Goal: Browse casually: Explore the website without a specific task or goal

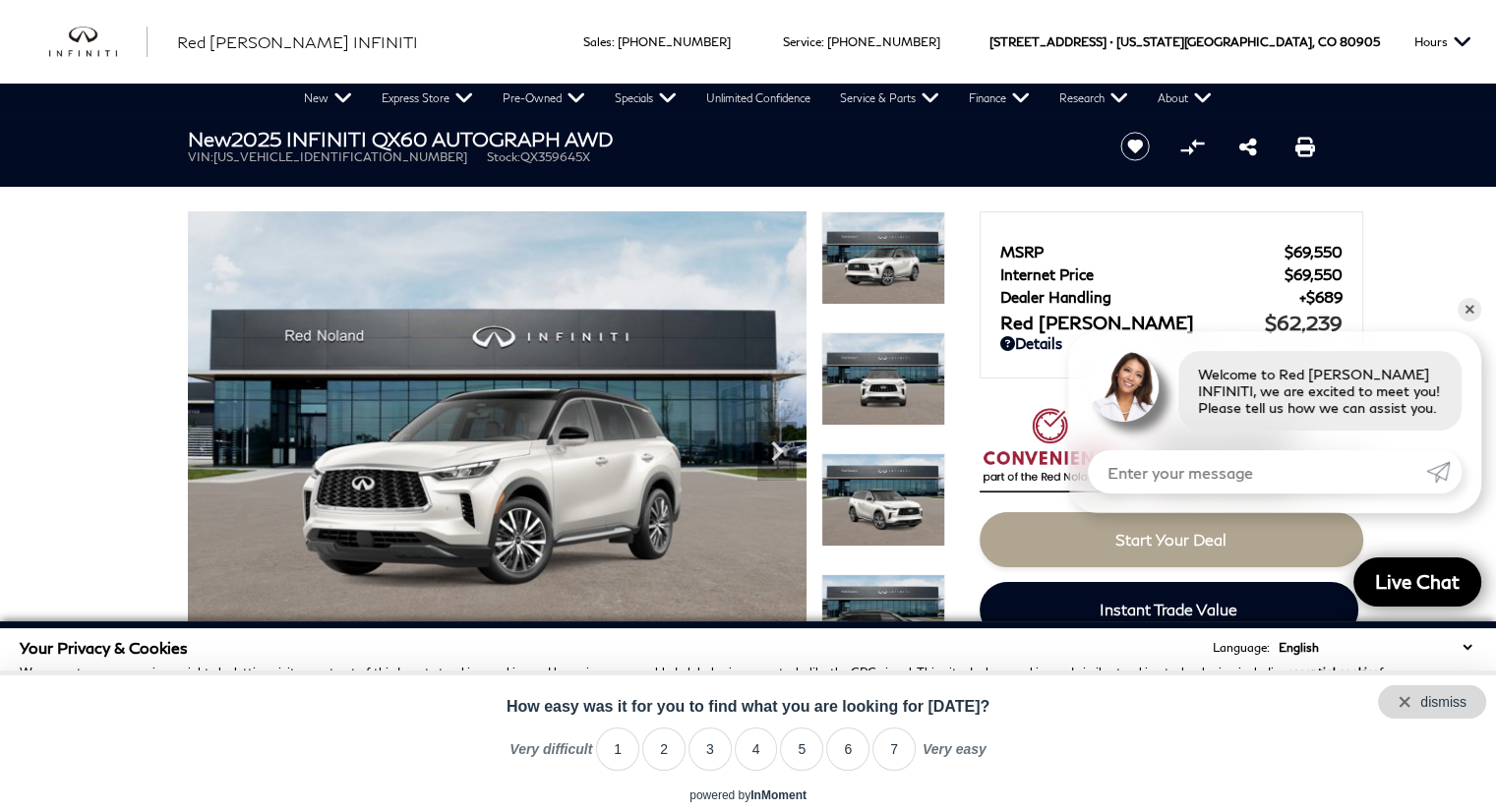
click at [1471, 701] on div "dismiss" at bounding box center [1432, 703] width 108 height 34
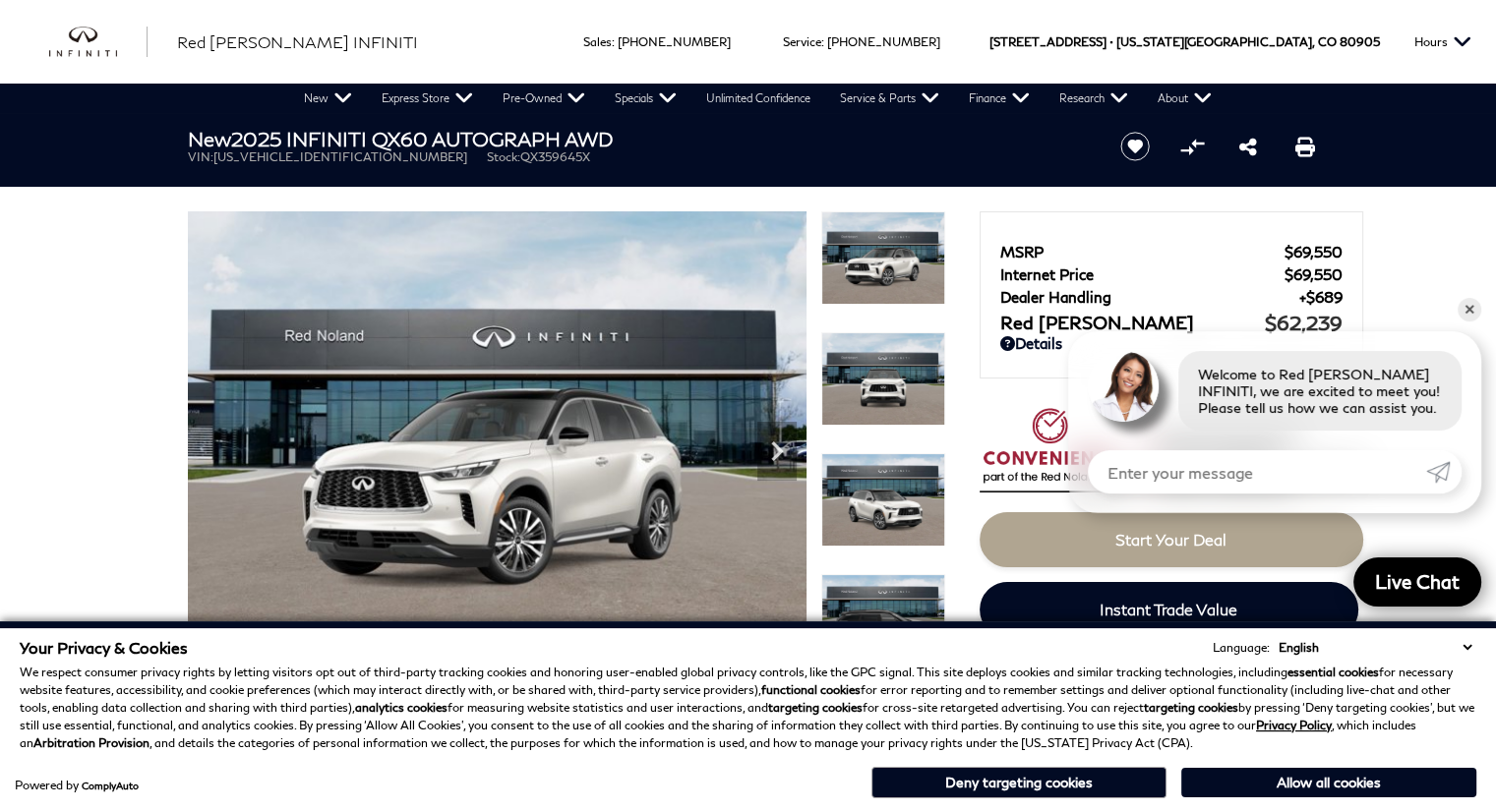
click at [583, 457] on img at bounding box center [498, 443] width 619 height 464
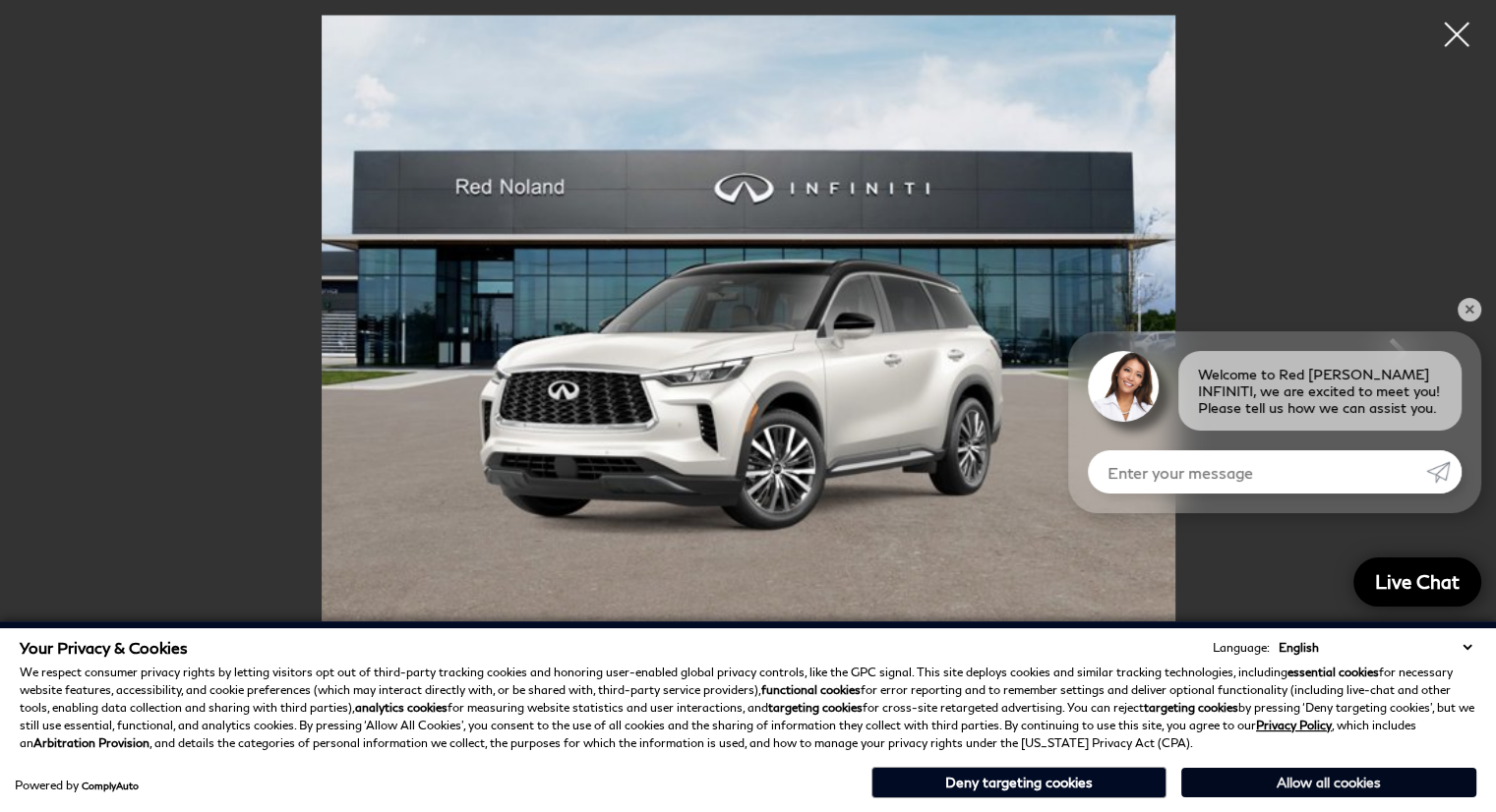
click at [1307, 788] on button "Allow all cookies" at bounding box center [1328, 783] width 295 height 30
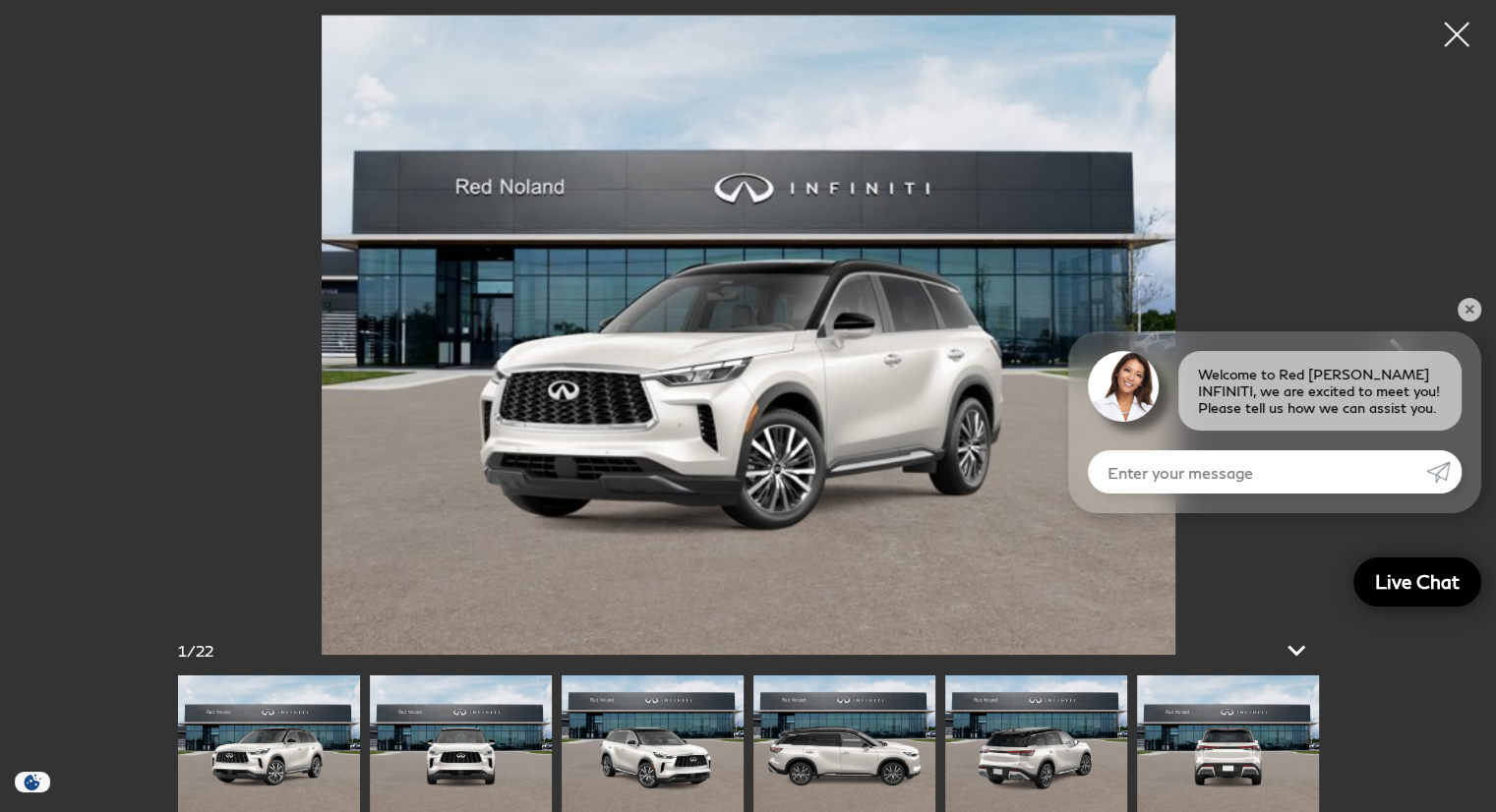
click at [428, 727] on img at bounding box center [460, 744] width 182 height 137
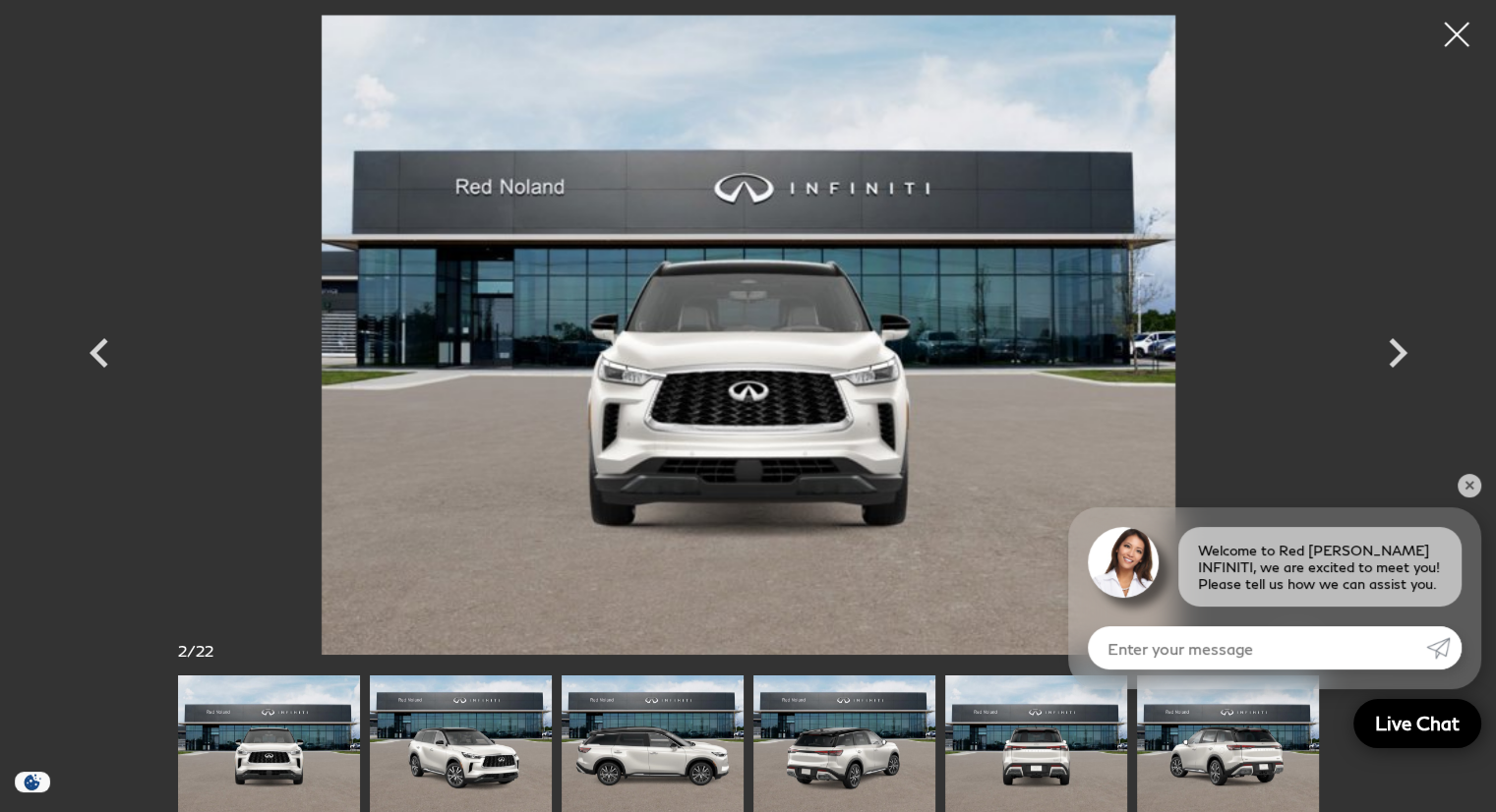
click at [497, 746] on img at bounding box center [460, 744] width 182 height 137
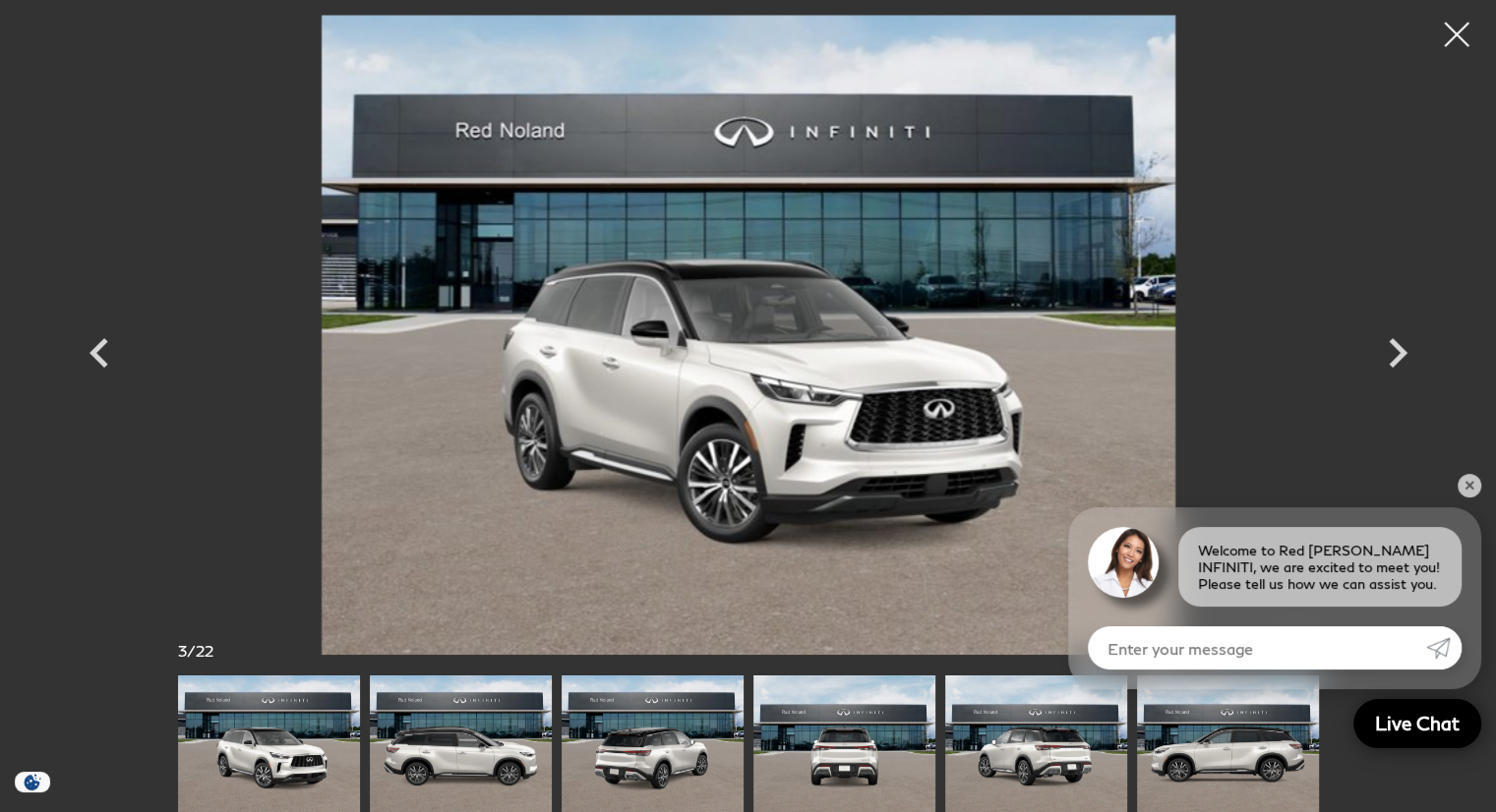
click at [472, 751] on img at bounding box center [460, 744] width 182 height 137
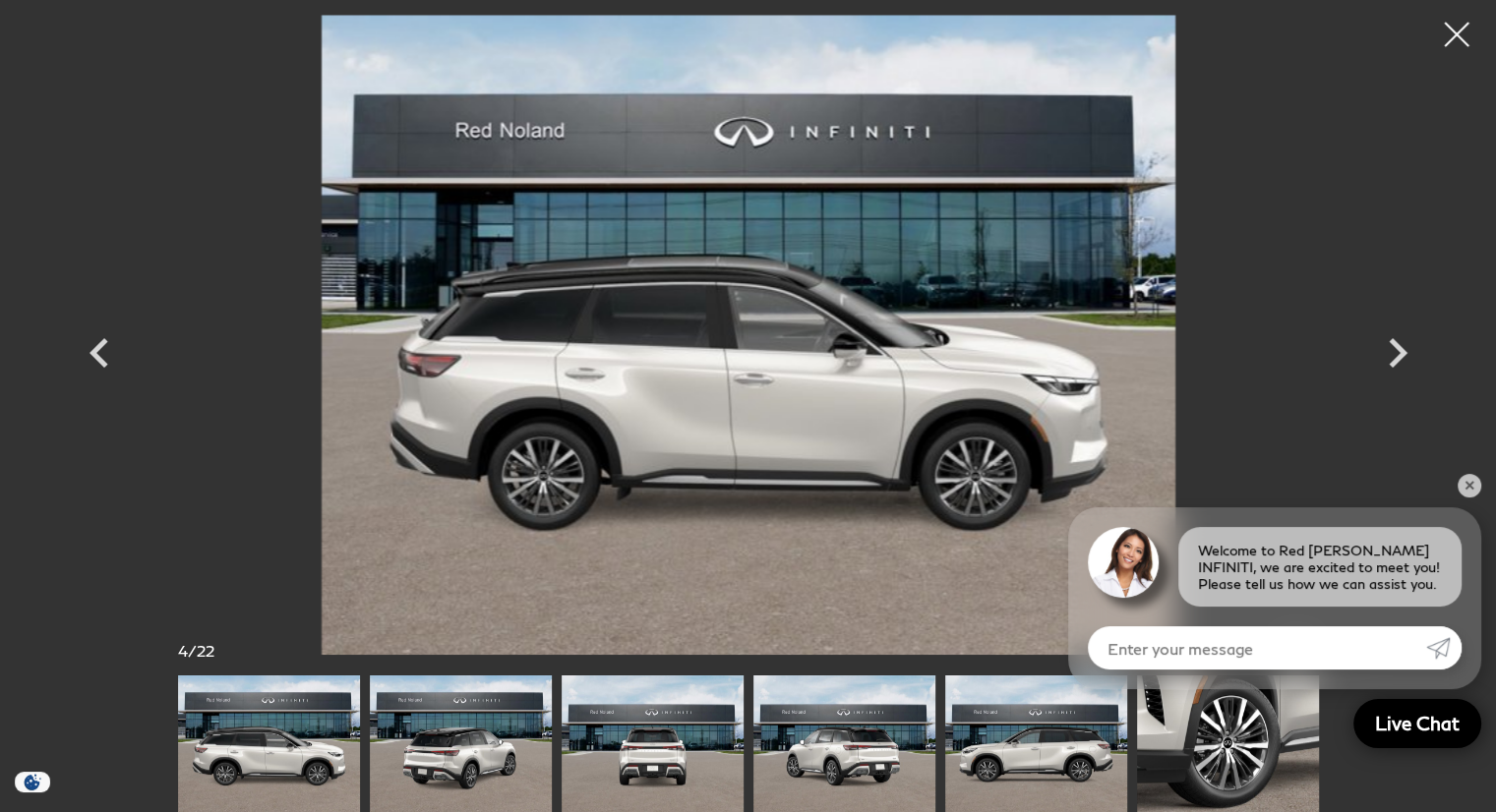
click at [500, 753] on img at bounding box center [460, 744] width 182 height 137
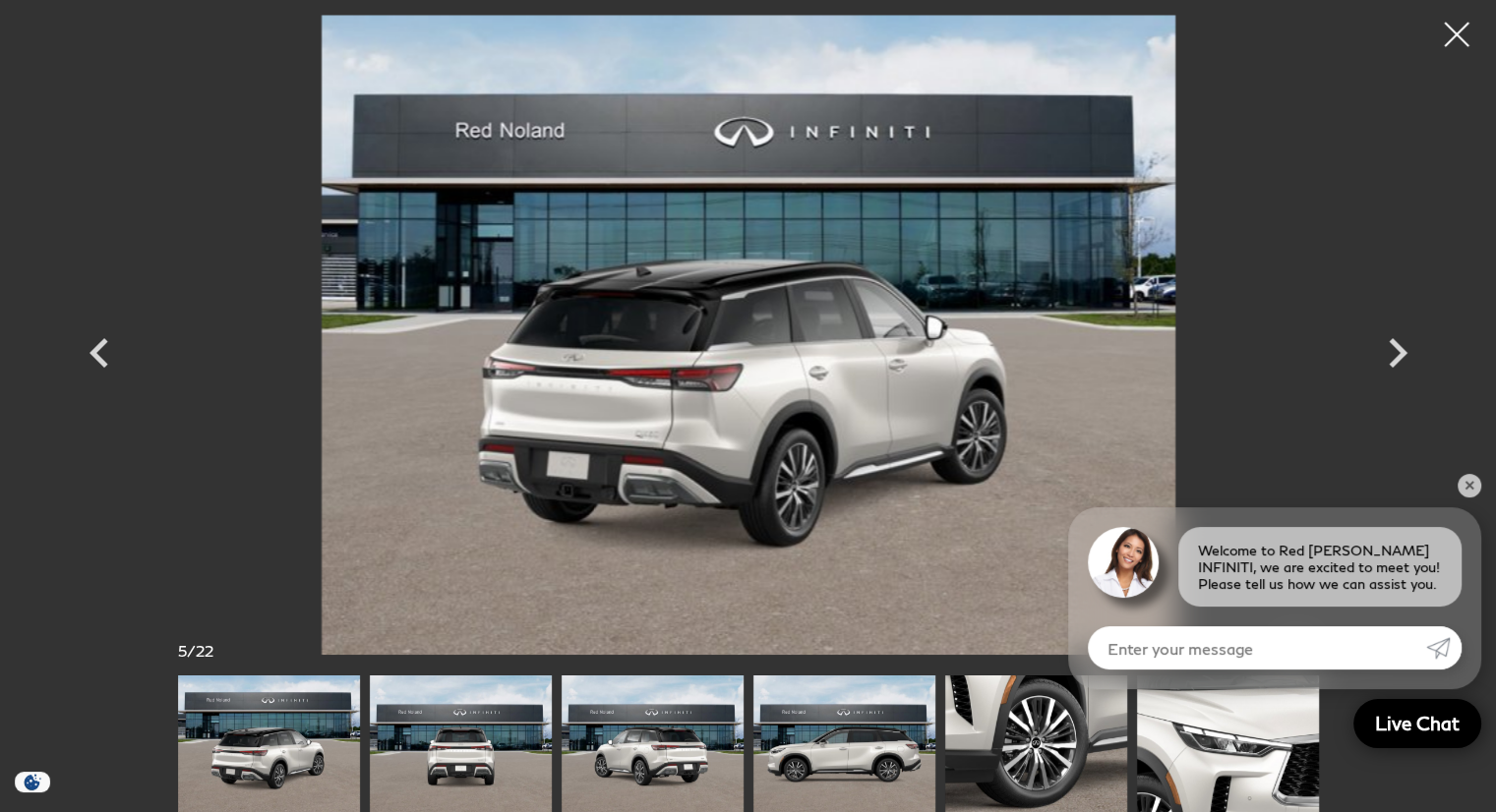
click at [464, 759] on img at bounding box center [460, 744] width 182 height 137
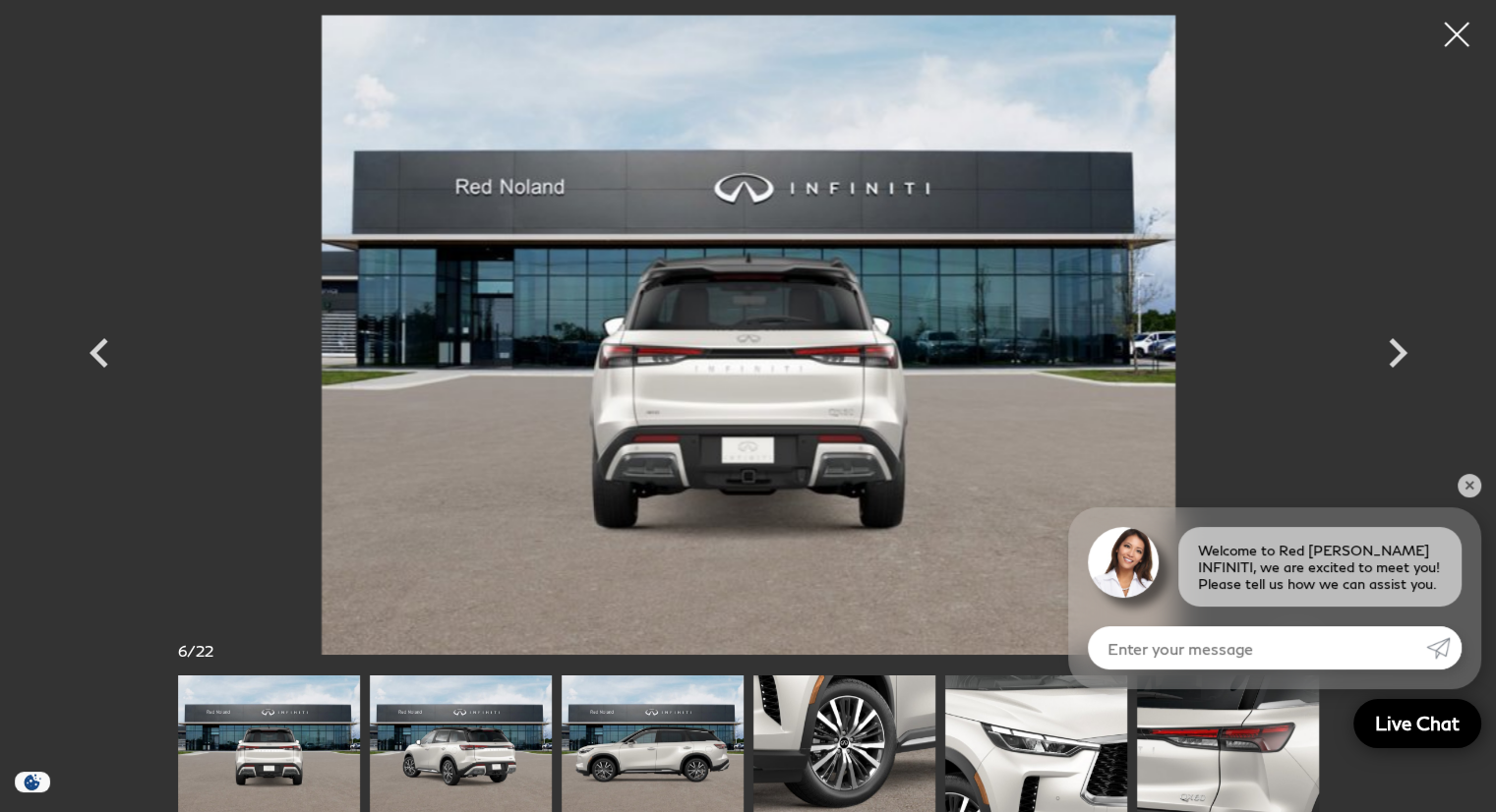
click at [468, 759] on img at bounding box center [460, 744] width 182 height 137
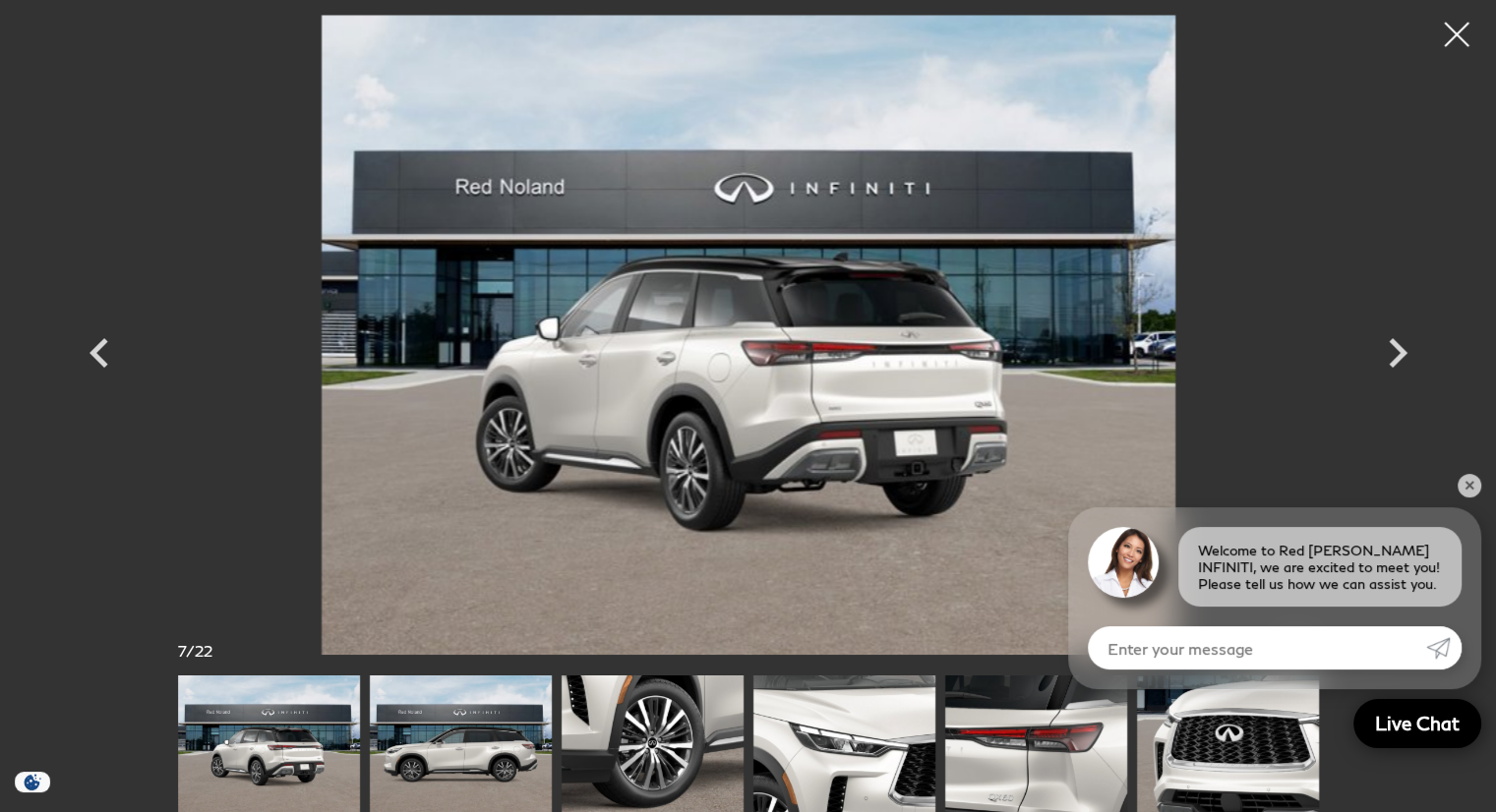
click at [475, 759] on img at bounding box center [460, 744] width 182 height 137
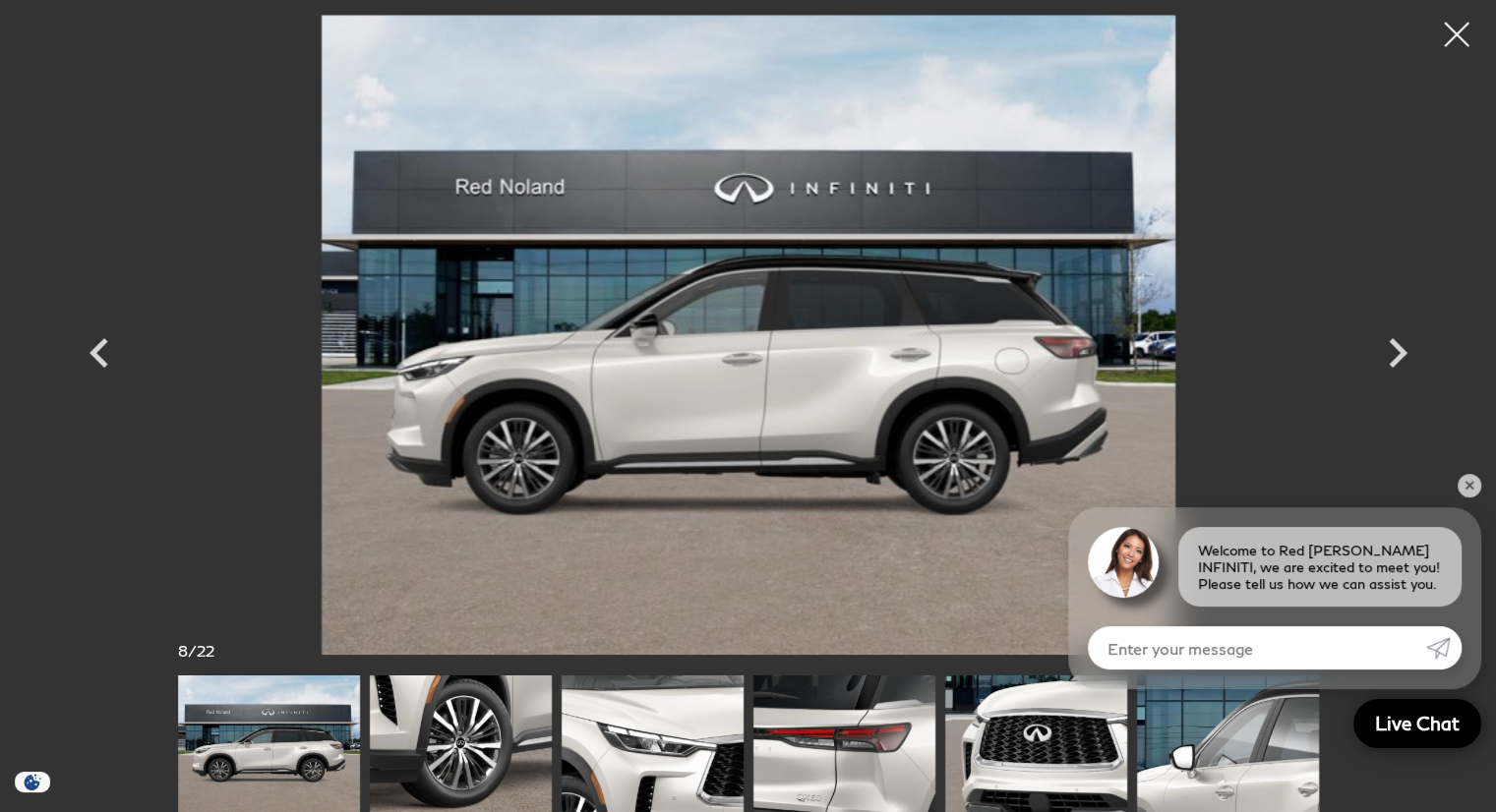
click at [488, 759] on img at bounding box center [460, 744] width 182 height 137
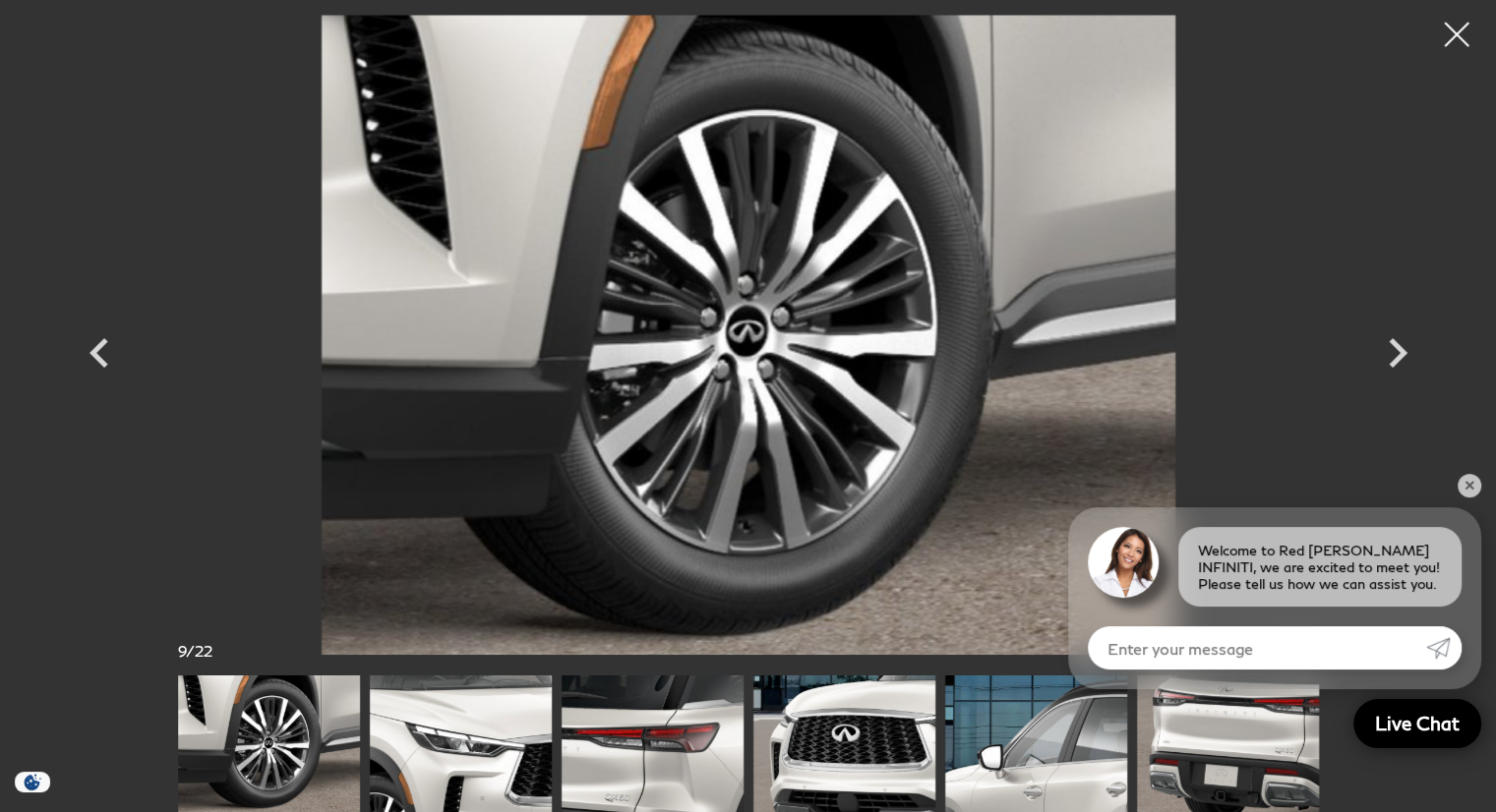
click at [469, 759] on img at bounding box center [460, 744] width 182 height 137
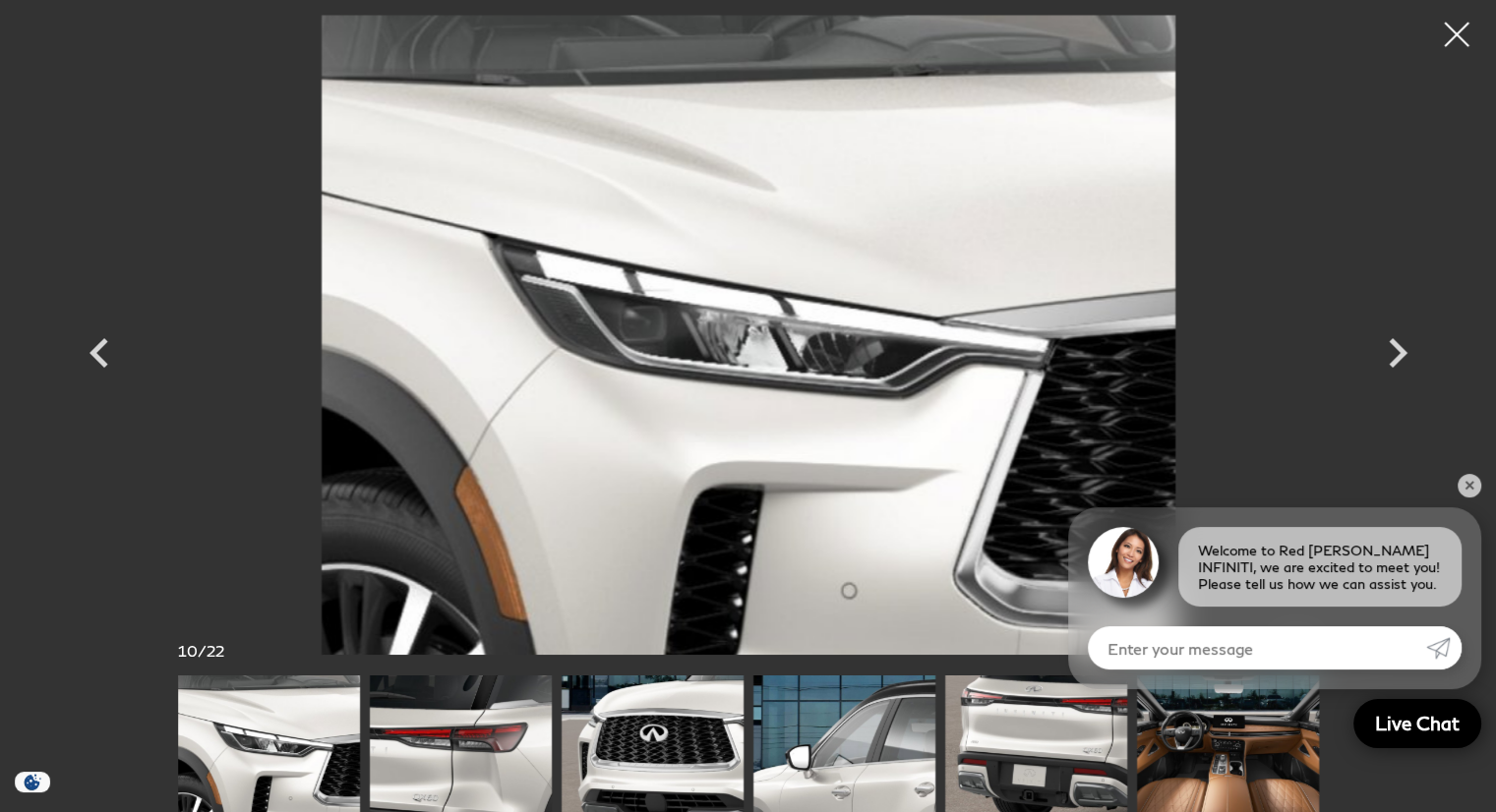
click at [468, 759] on img at bounding box center [460, 744] width 182 height 137
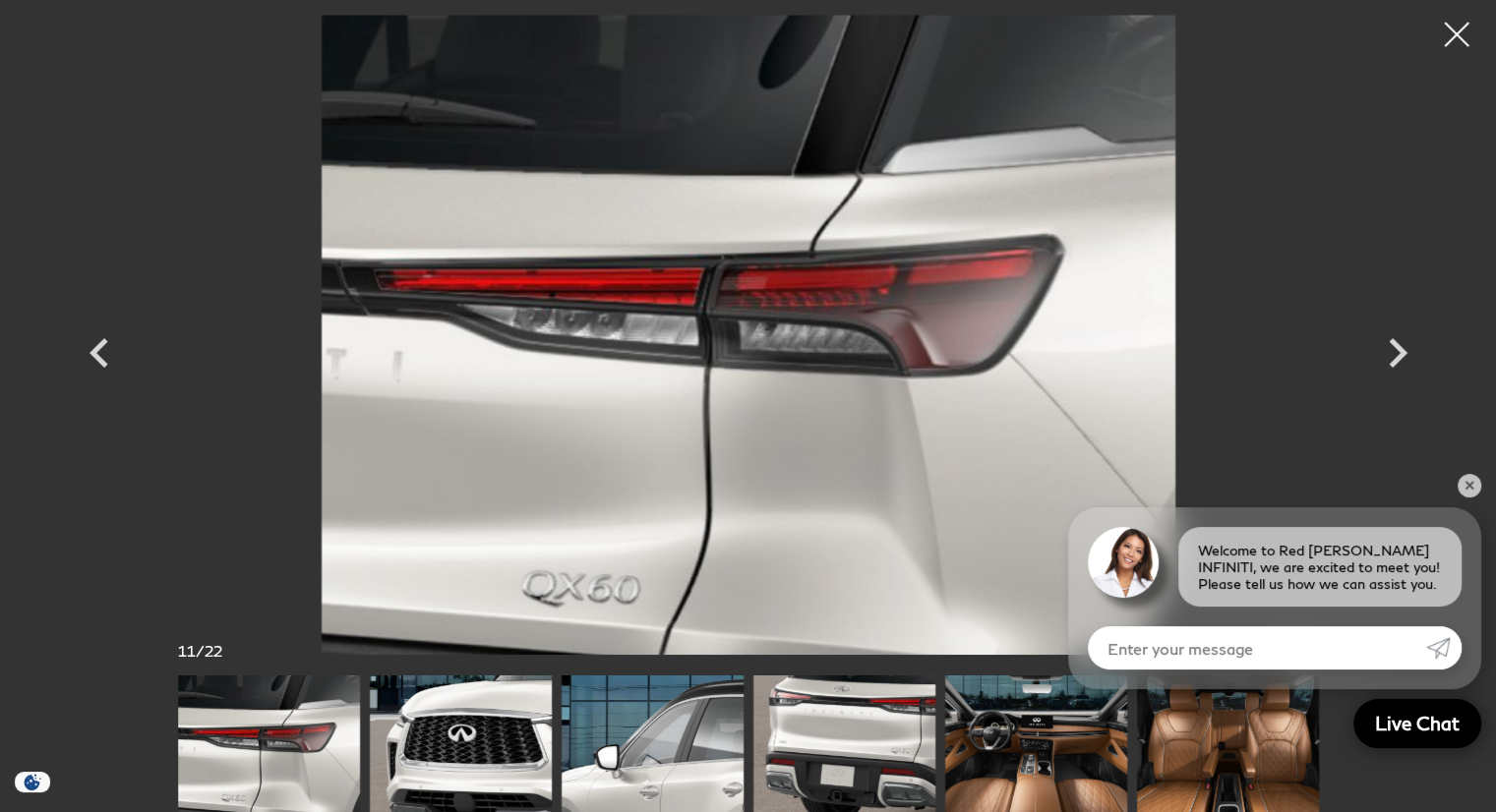
click at [468, 759] on img at bounding box center [460, 744] width 182 height 137
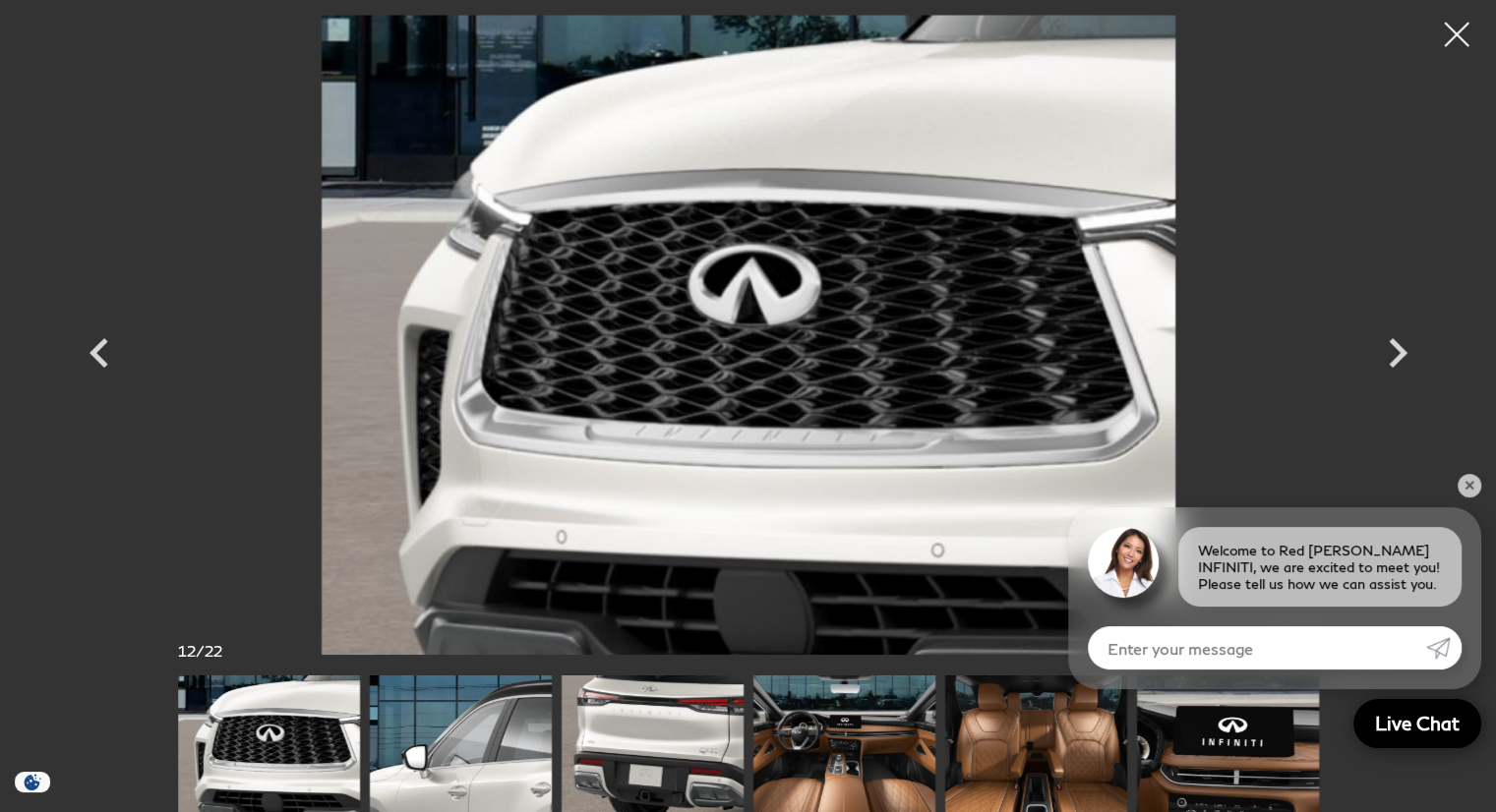
click at [468, 759] on img at bounding box center [460, 744] width 182 height 137
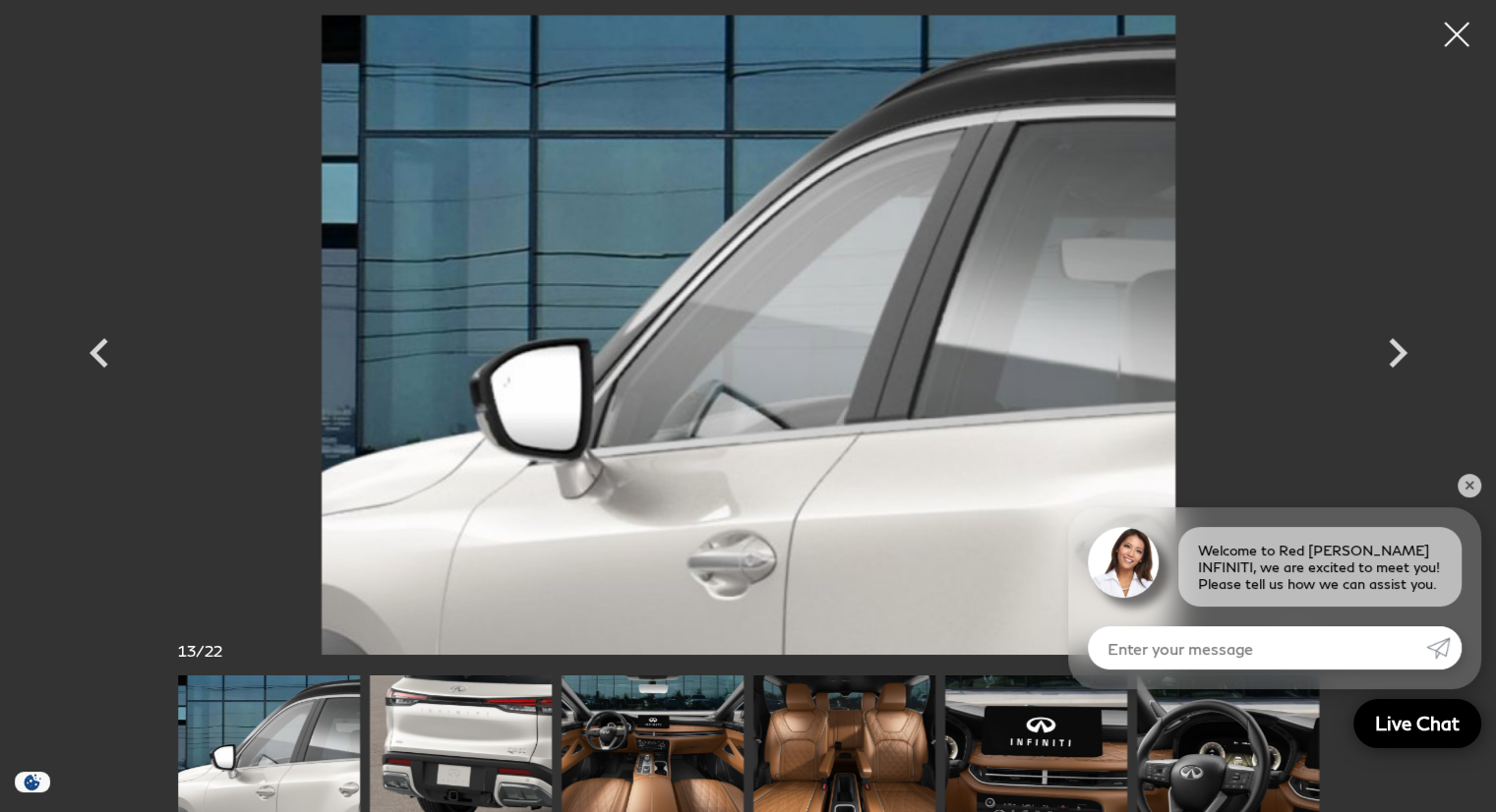
click at [465, 758] on img at bounding box center [460, 744] width 182 height 137
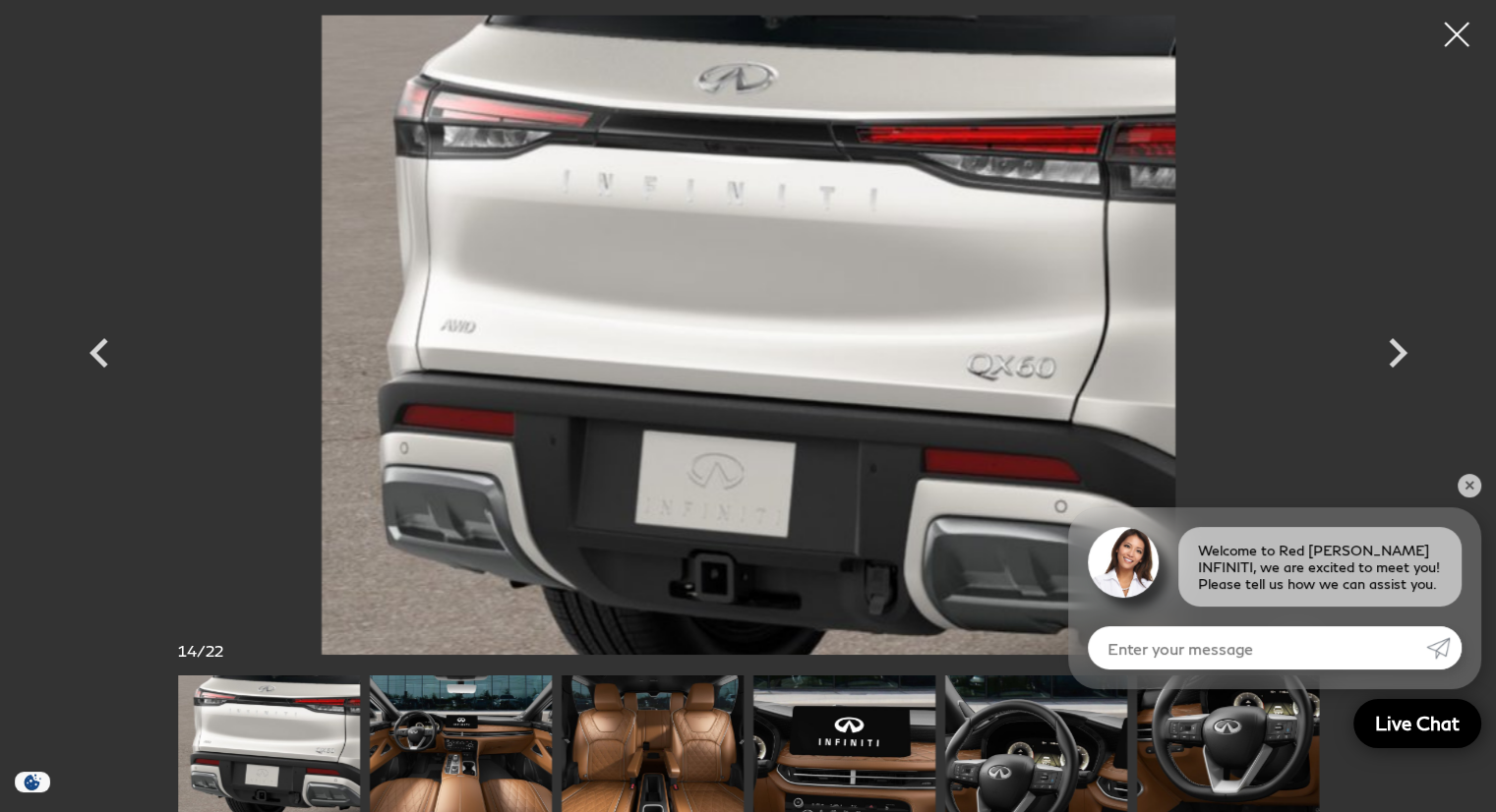
click at [465, 758] on img at bounding box center [460, 744] width 182 height 137
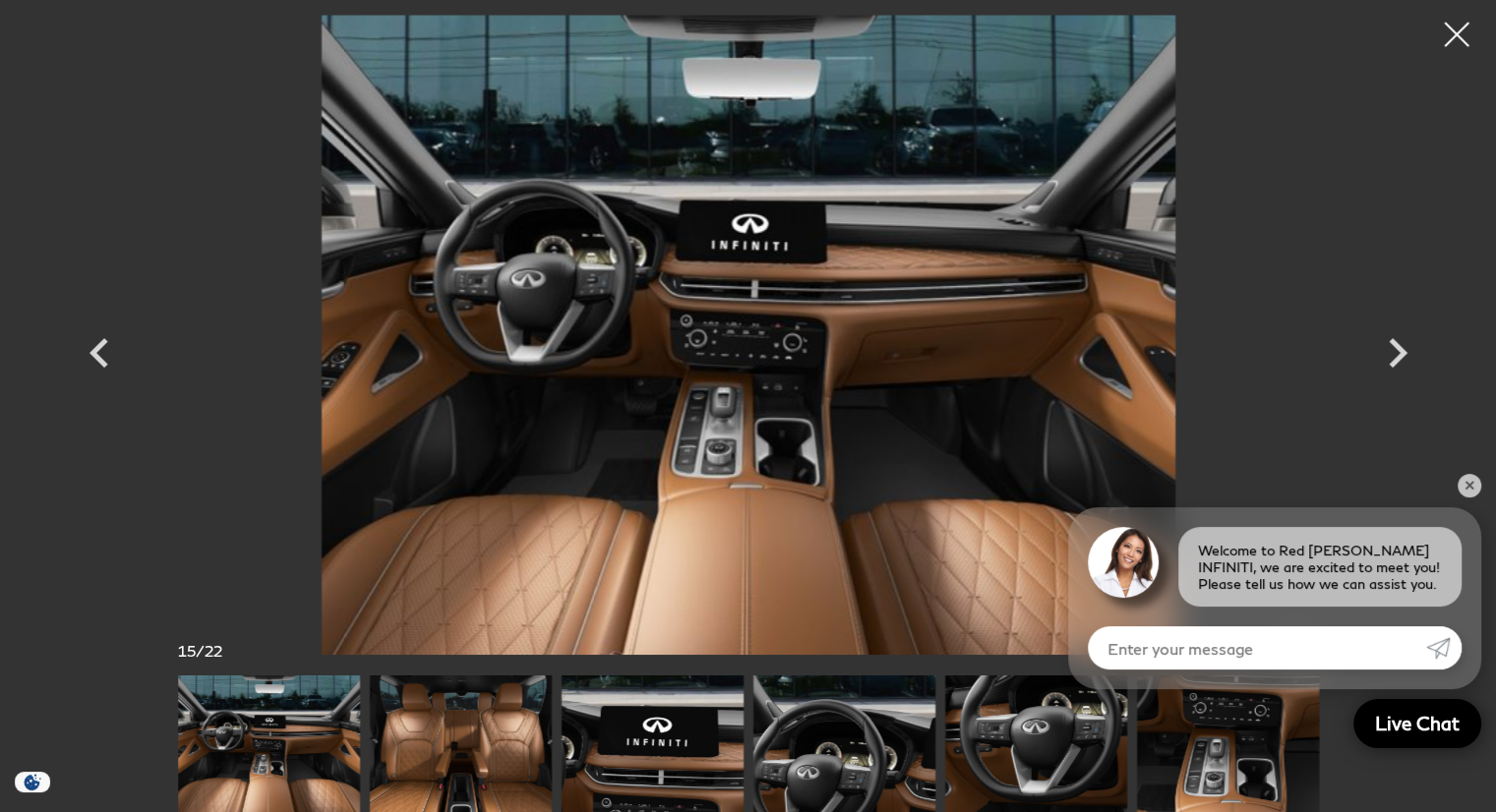
click at [484, 755] on img at bounding box center [460, 744] width 182 height 137
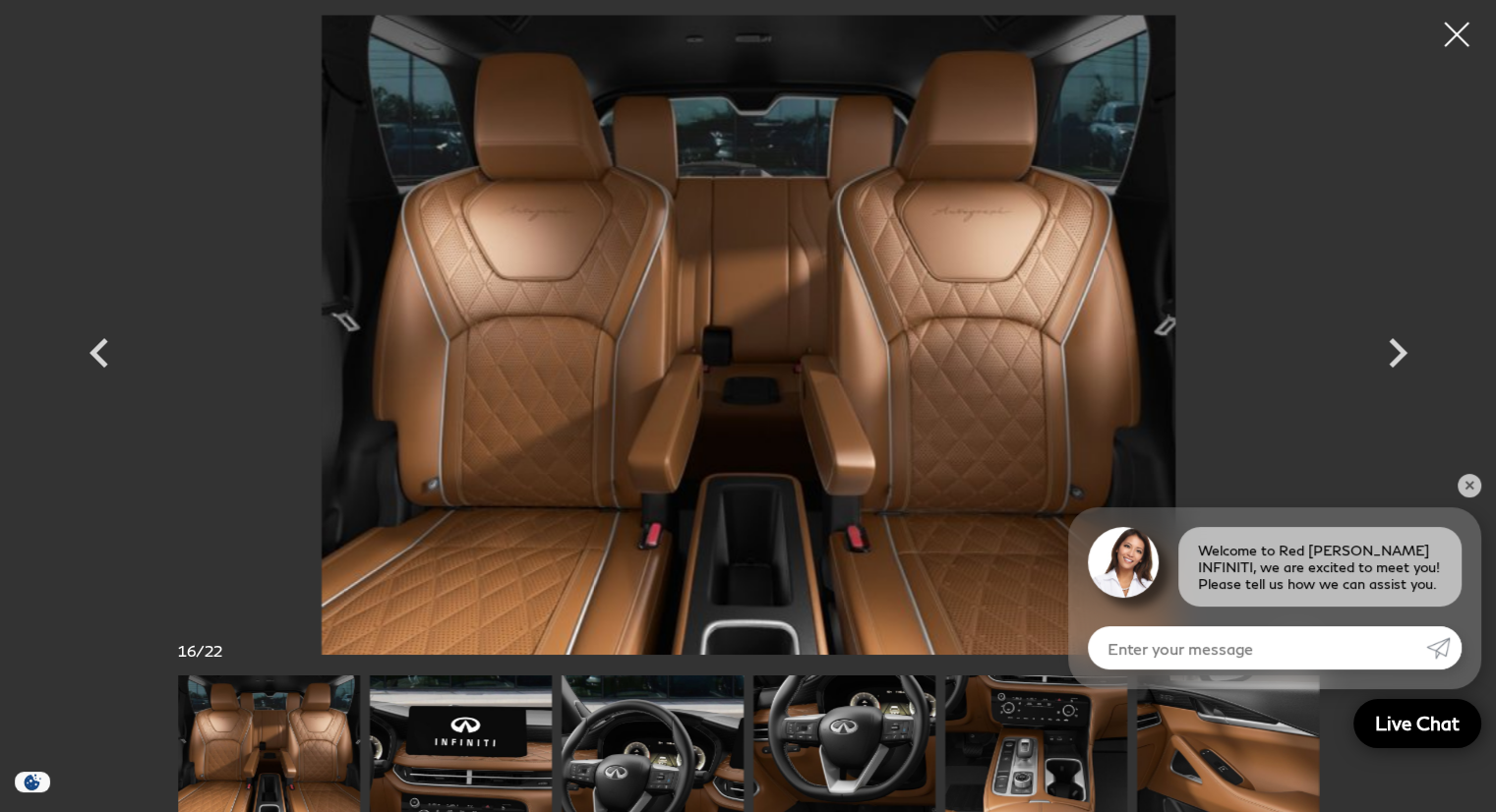
click at [451, 757] on img at bounding box center [460, 744] width 182 height 137
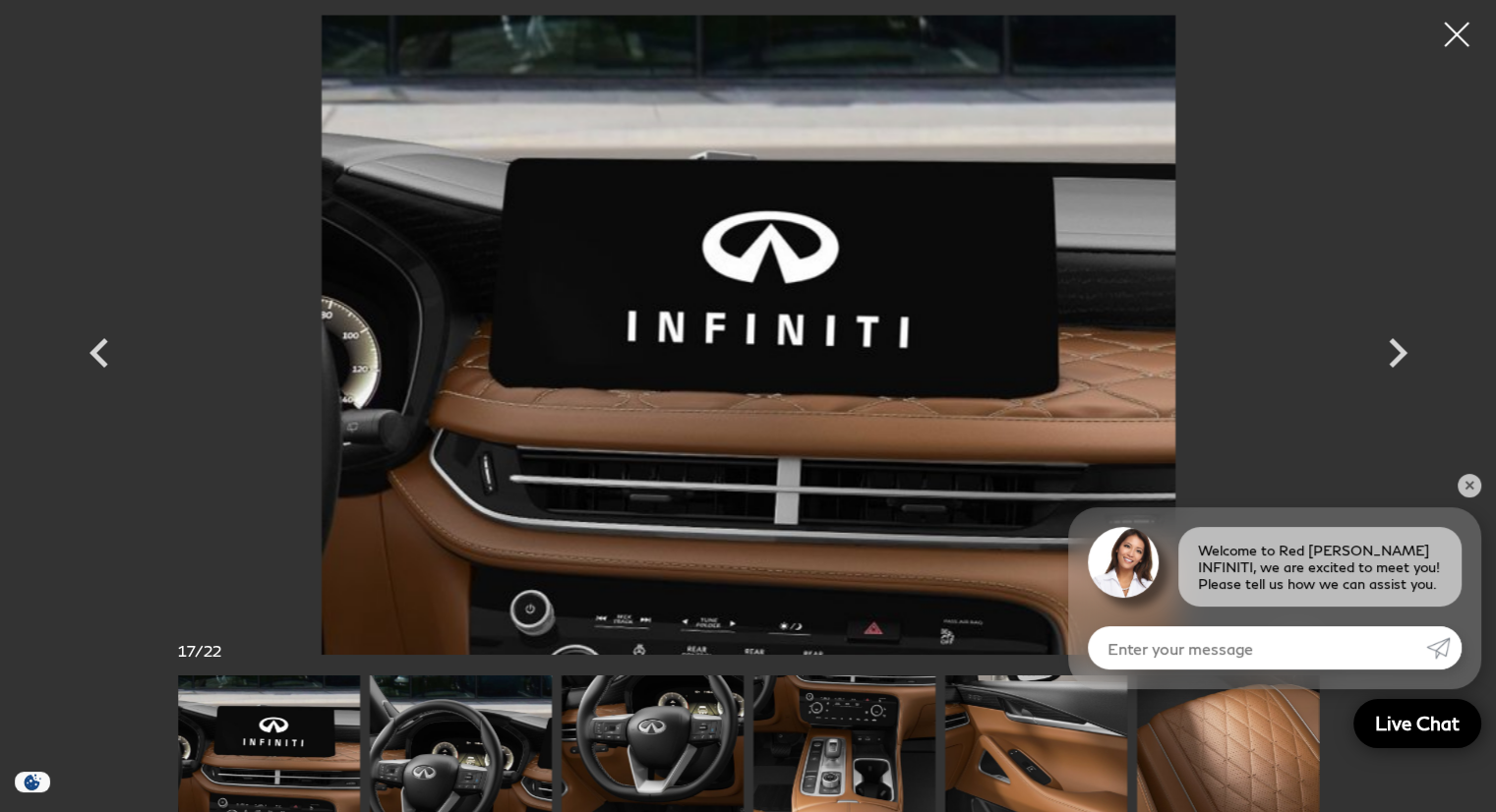
click at [438, 777] on img at bounding box center [460, 744] width 182 height 137
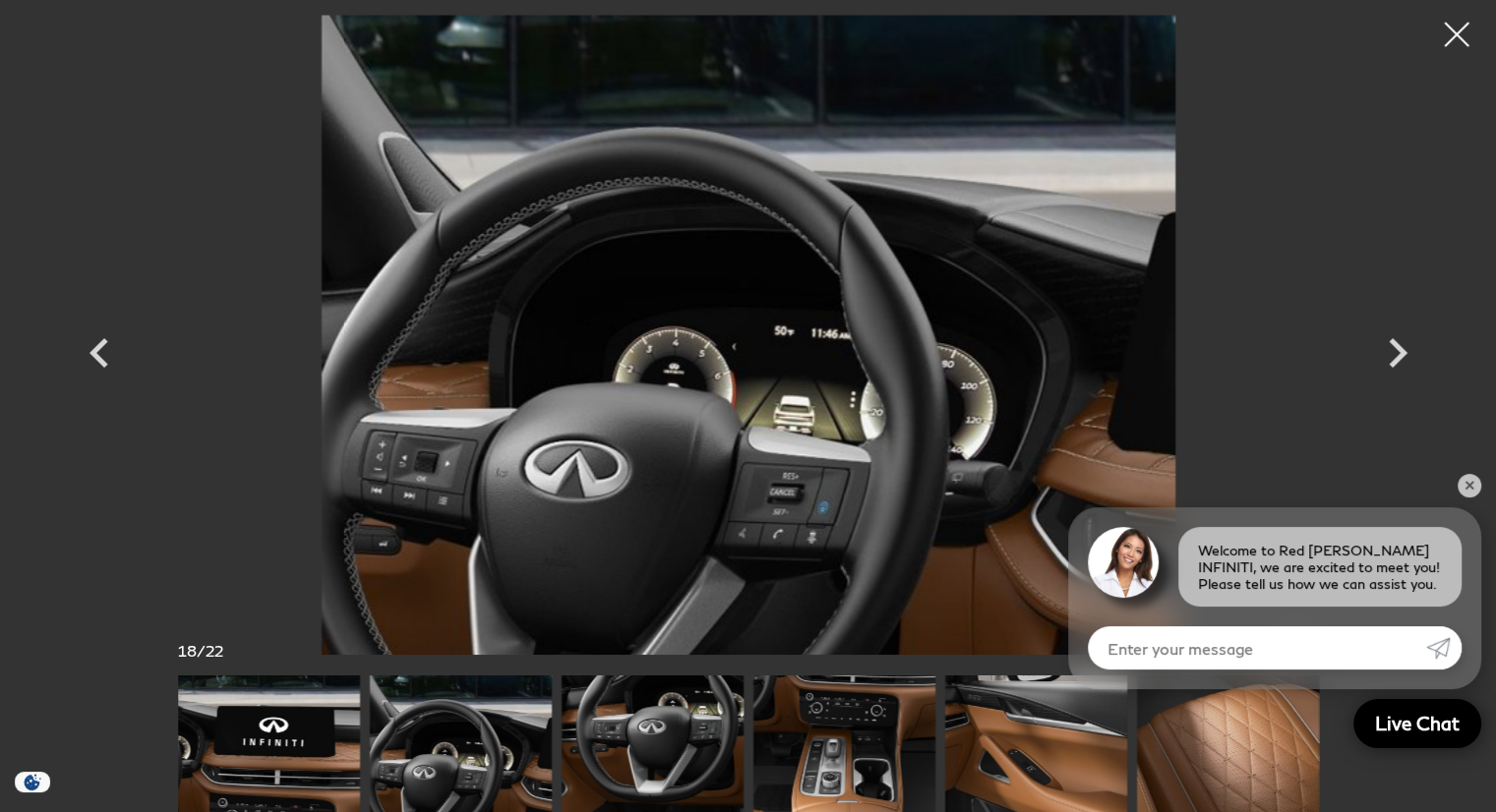
click at [591, 772] on img at bounding box center [652, 744] width 182 height 137
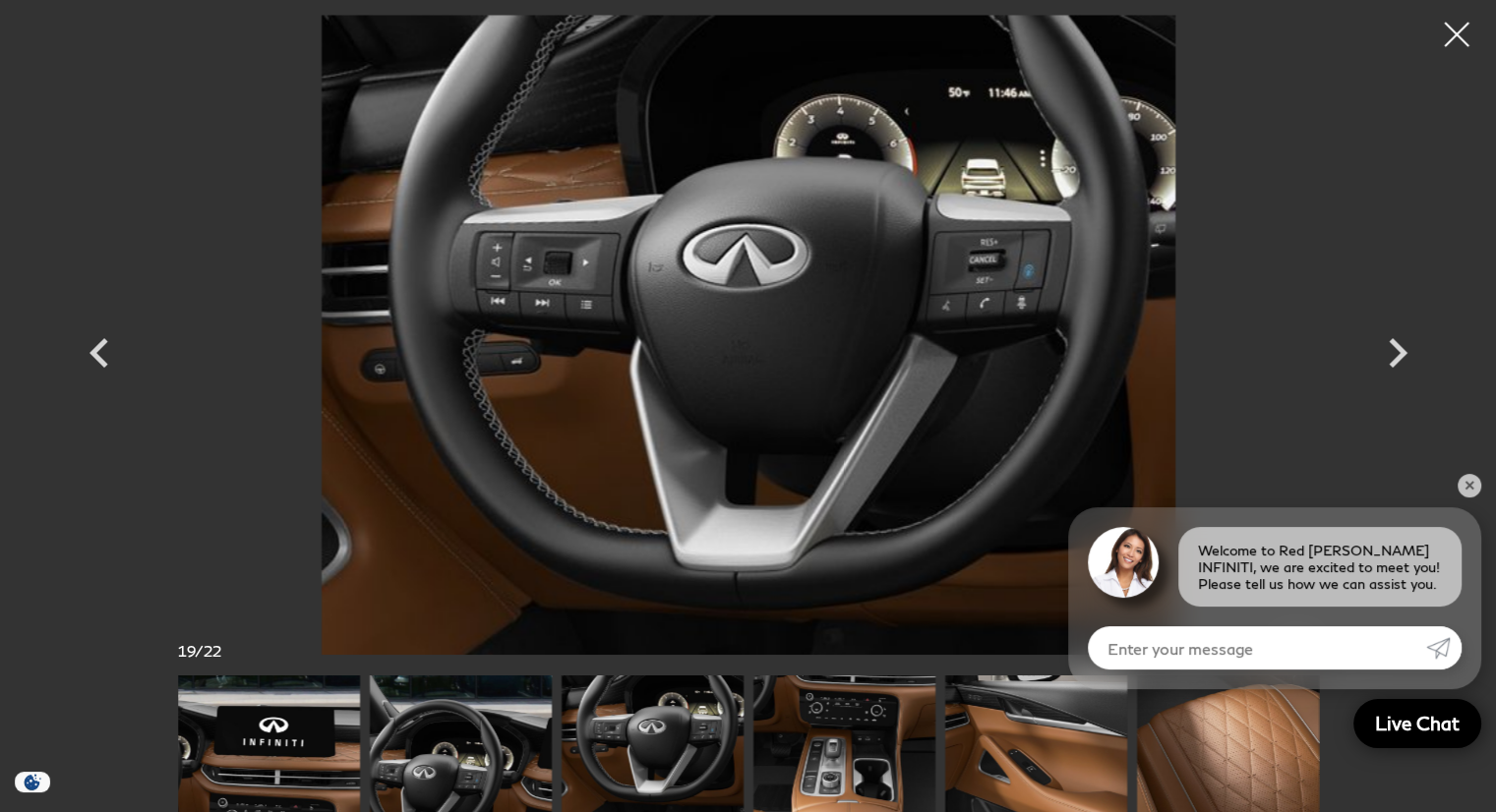
click at [885, 776] on img at bounding box center [845, 744] width 182 height 137
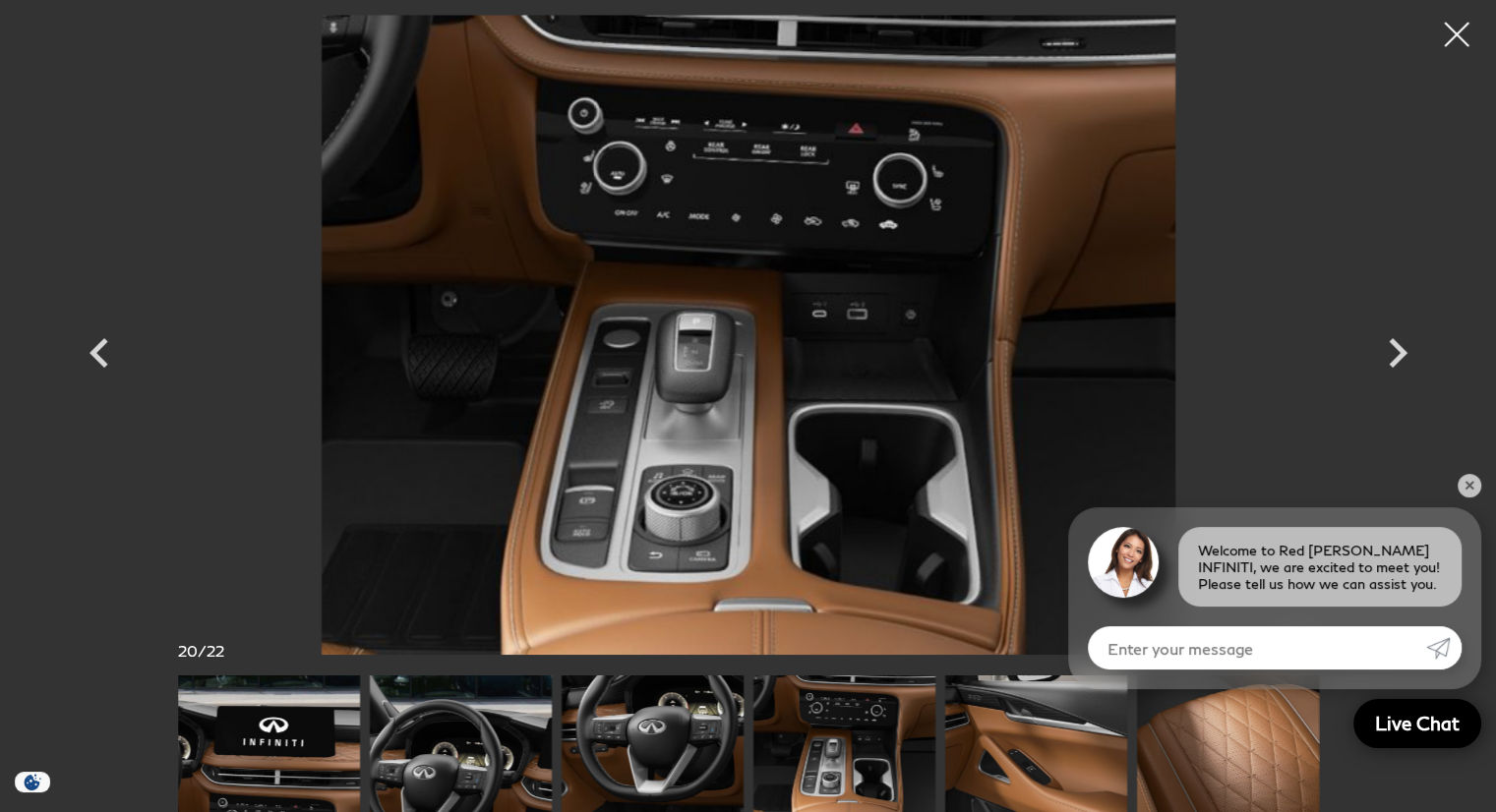
click at [685, 762] on img at bounding box center [652, 744] width 182 height 137
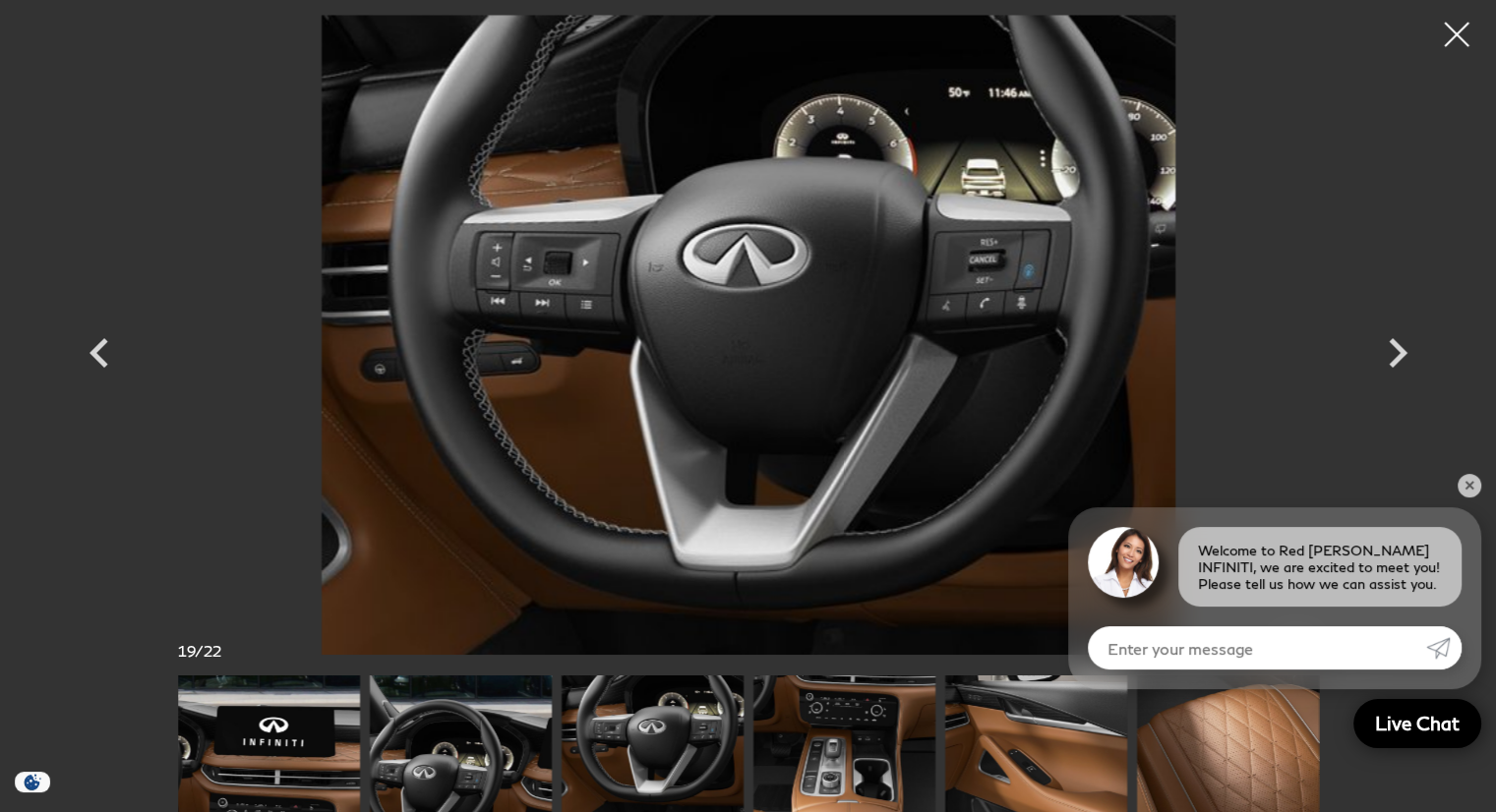
click at [533, 752] on img at bounding box center [460, 744] width 182 height 137
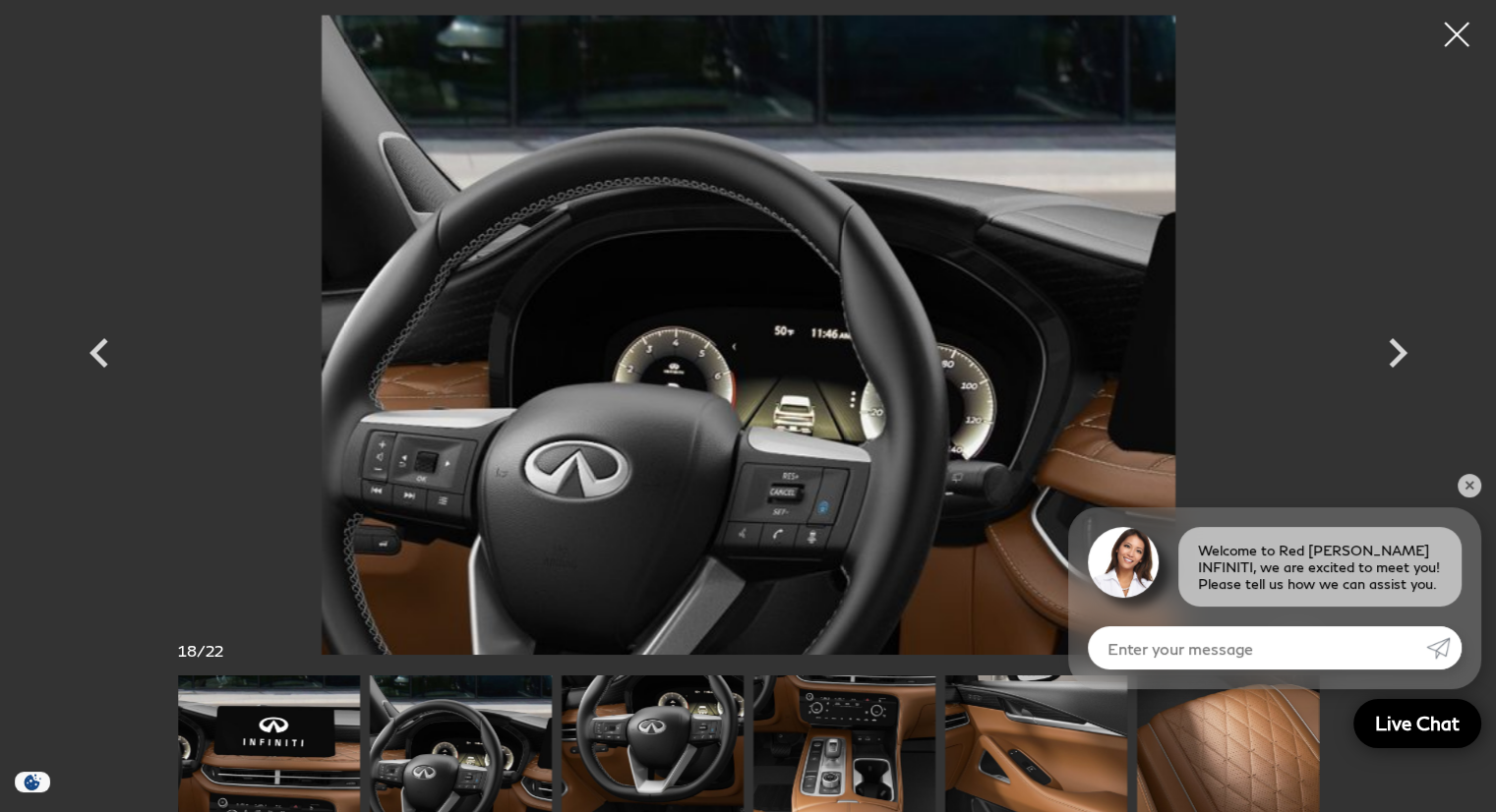
click at [822, 753] on img at bounding box center [845, 744] width 182 height 137
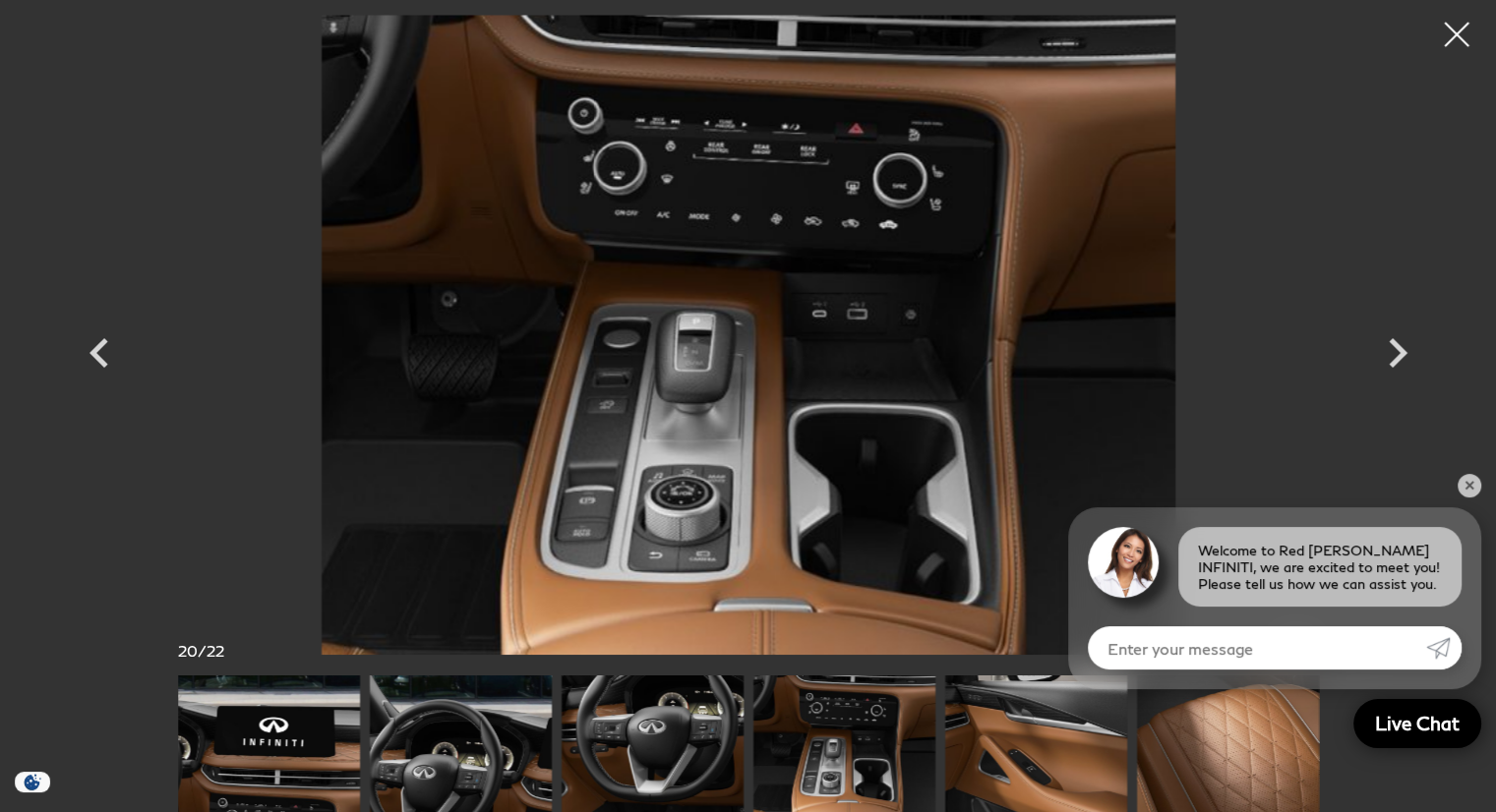
click at [981, 754] on img at bounding box center [1036, 744] width 182 height 137
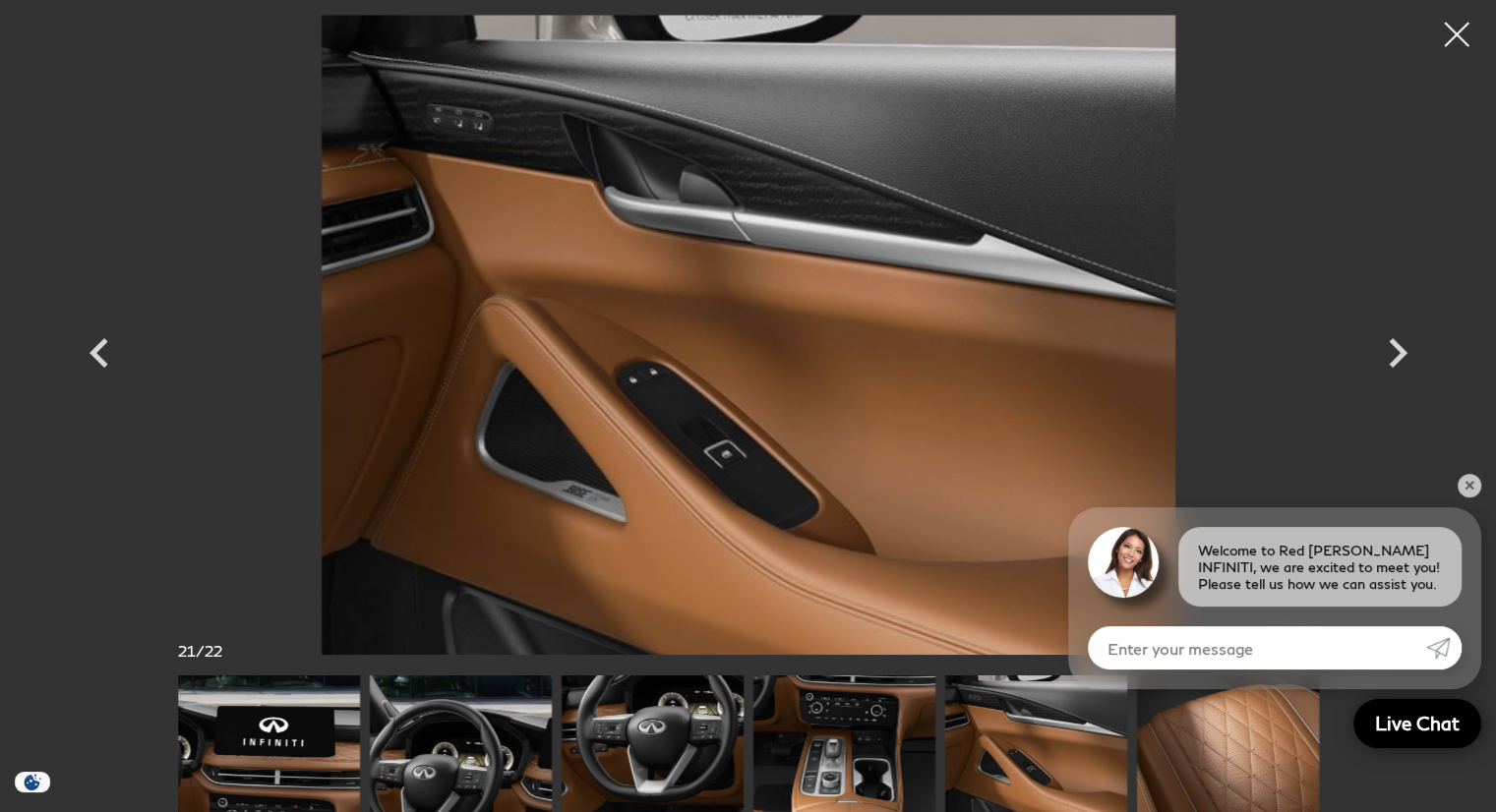
click at [1066, 757] on img at bounding box center [1036, 744] width 182 height 137
click at [1467, 37] on div at bounding box center [1457, 34] width 52 height 52
